Goal: Find specific page/section: Find specific page/section

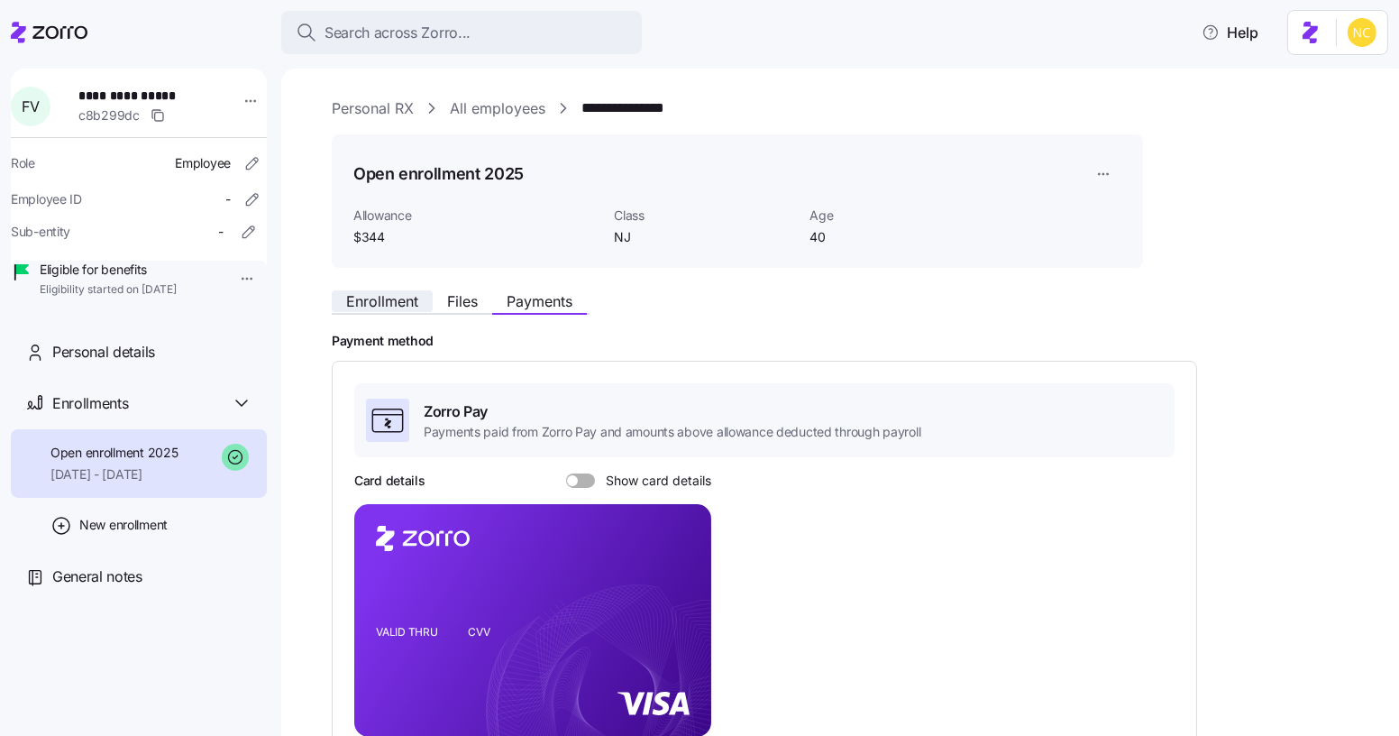
click at [394, 306] on span "Enrollment" at bounding box center [382, 301] width 72 height 14
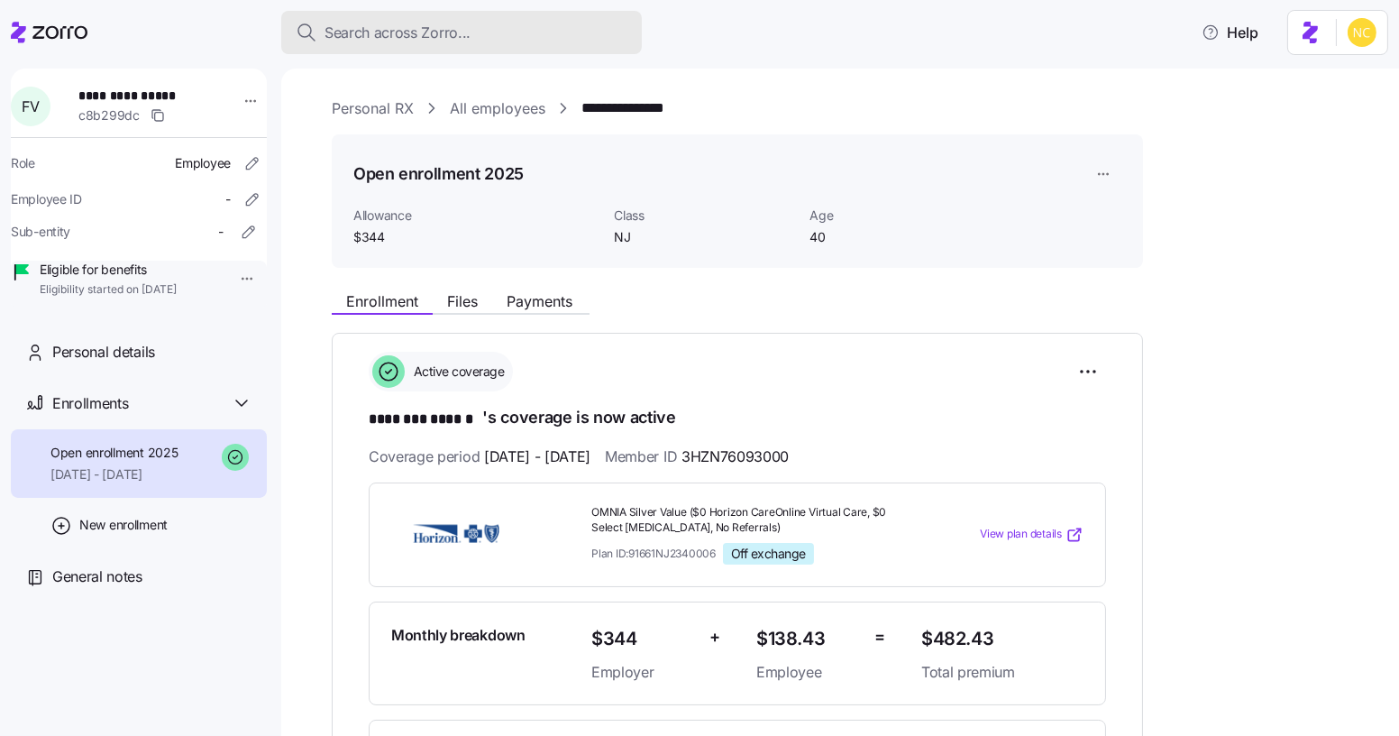
click at [410, 37] on span "Search across Zorro..." at bounding box center [398, 33] width 146 height 23
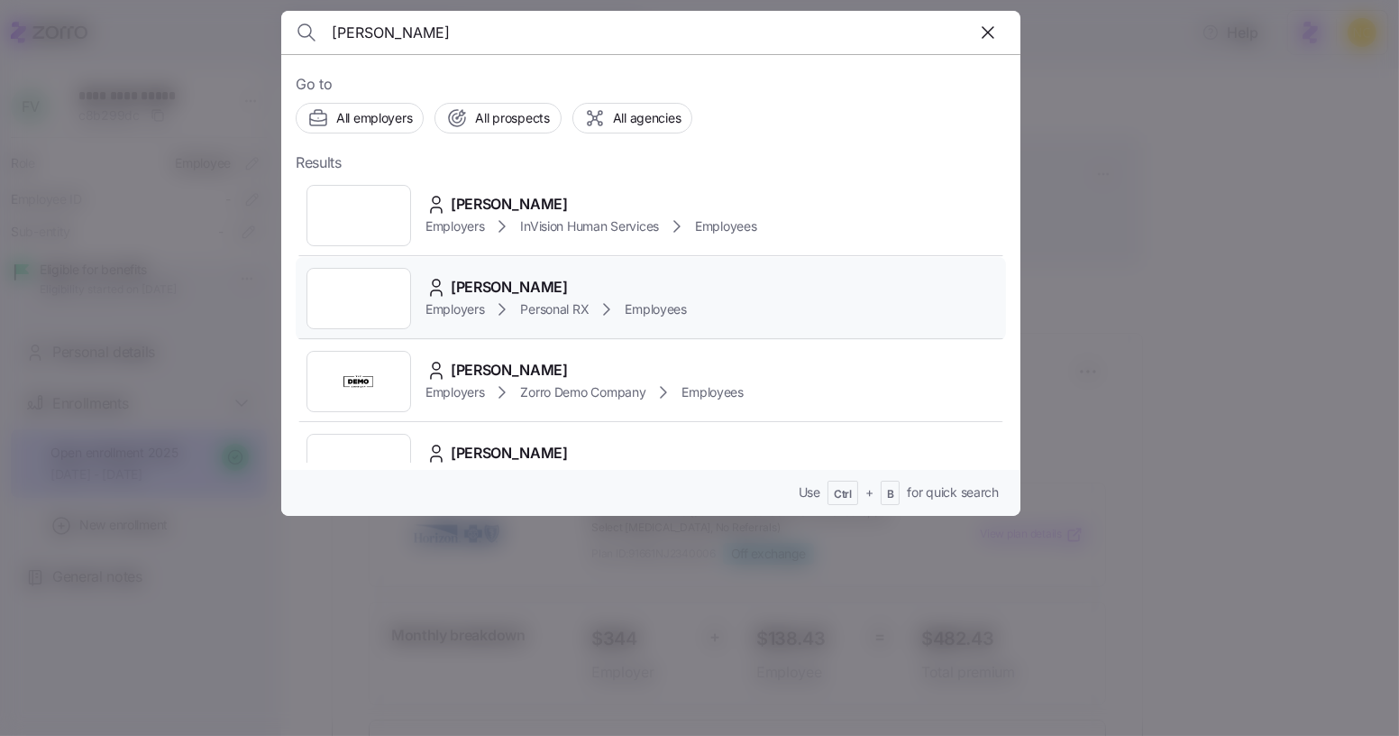
type input "[PERSON_NAME]"
click at [580, 291] on div "[PERSON_NAME]" at bounding box center [555, 287] width 261 height 23
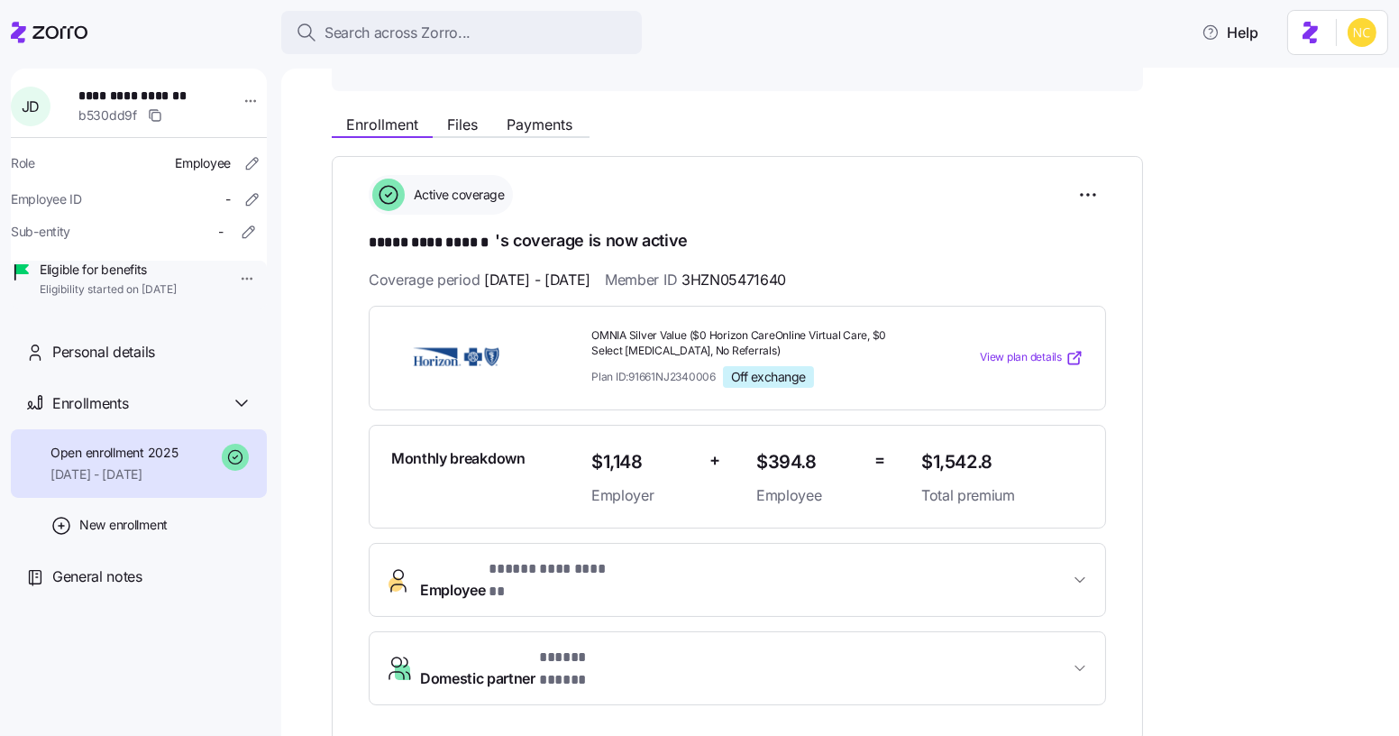
scroll to position [163, 0]
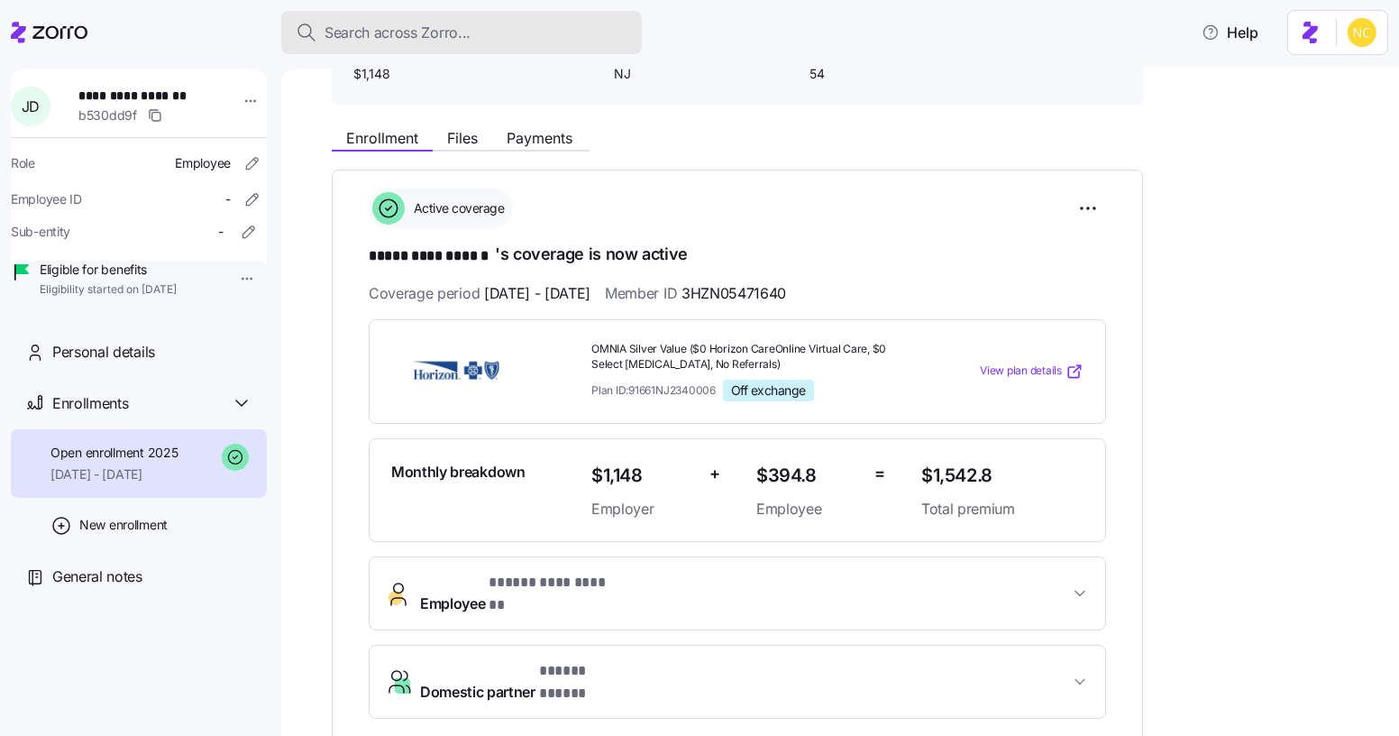
click at [539, 50] on button "Search across Zorro..." at bounding box center [461, 32] width 361 height 43
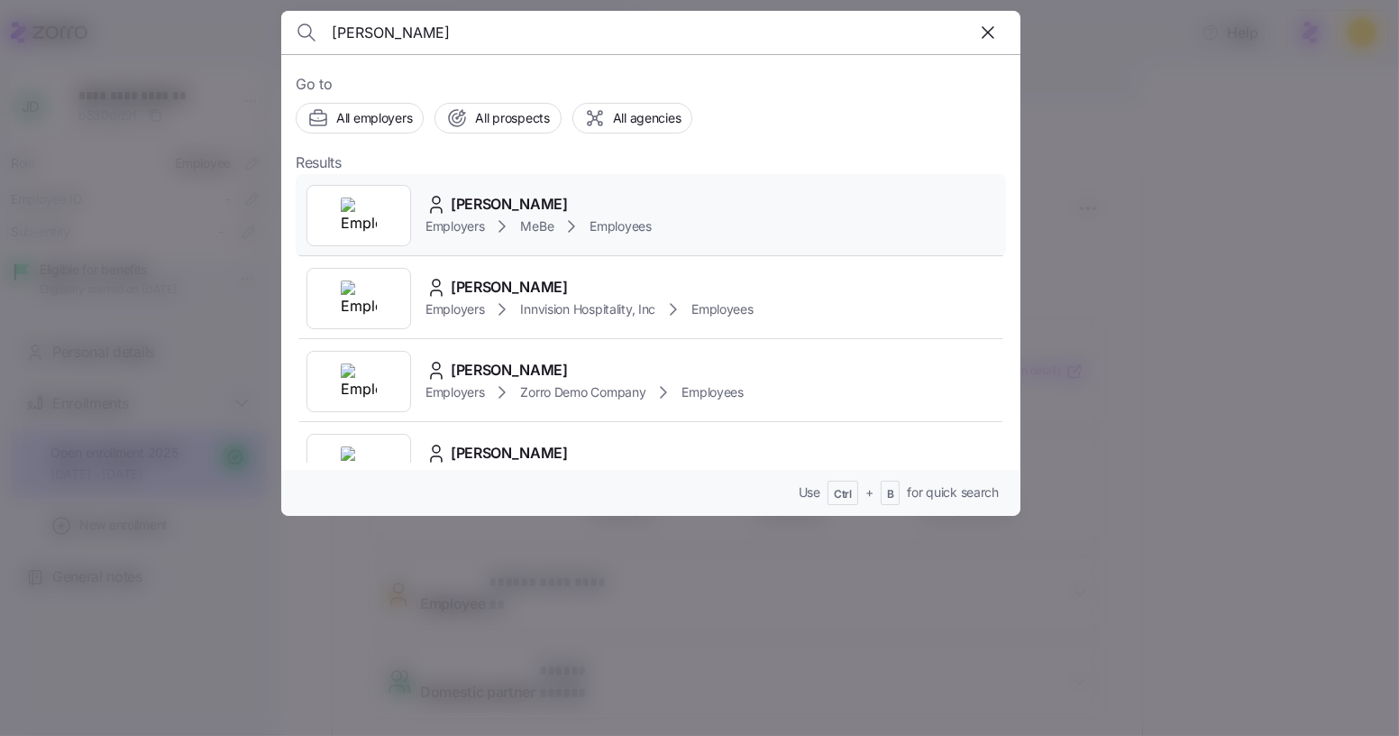
type input "[PERSON_NAME]"
click at [539, 198] on span "[PERSON_NAME]" at bounding box center [509, 204] width 117 height 23
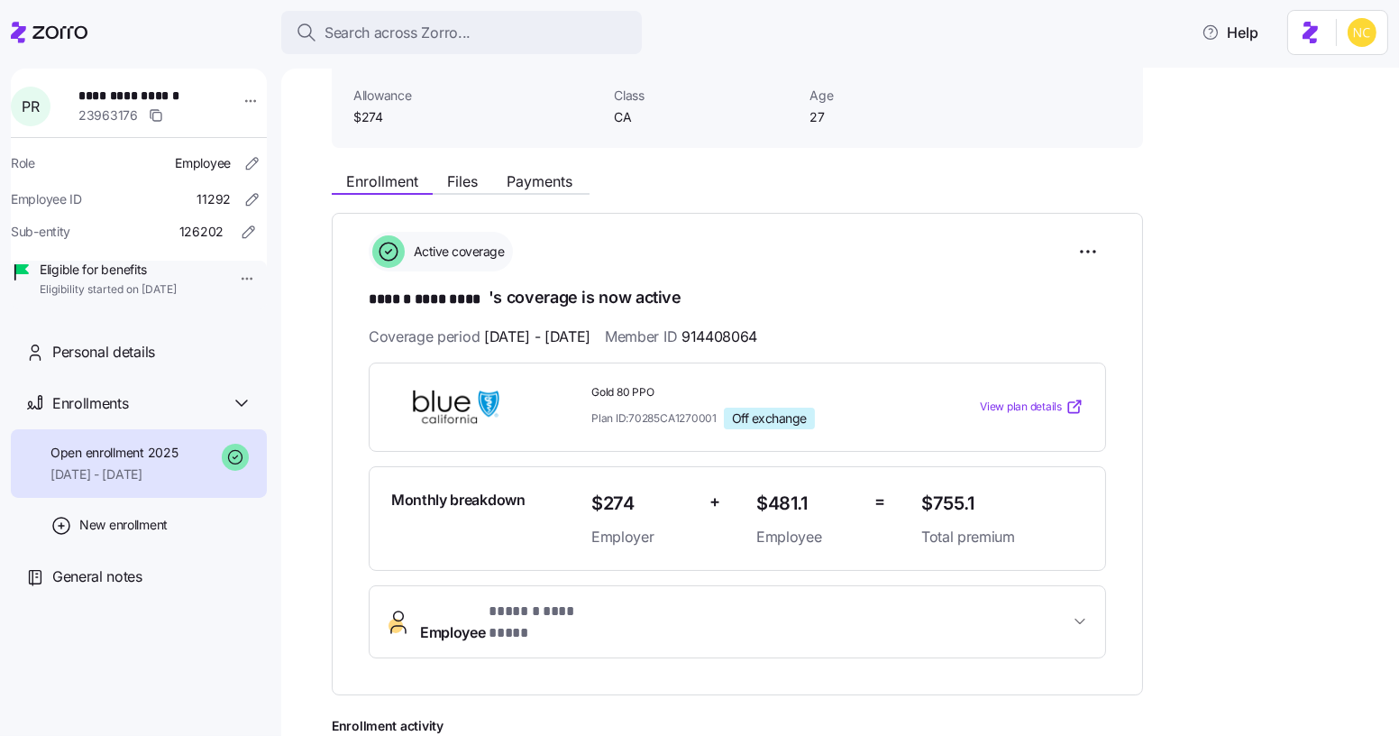
scroll to position [389, 0]
